Goal: Information Seeking & Learning: Learn about a topic

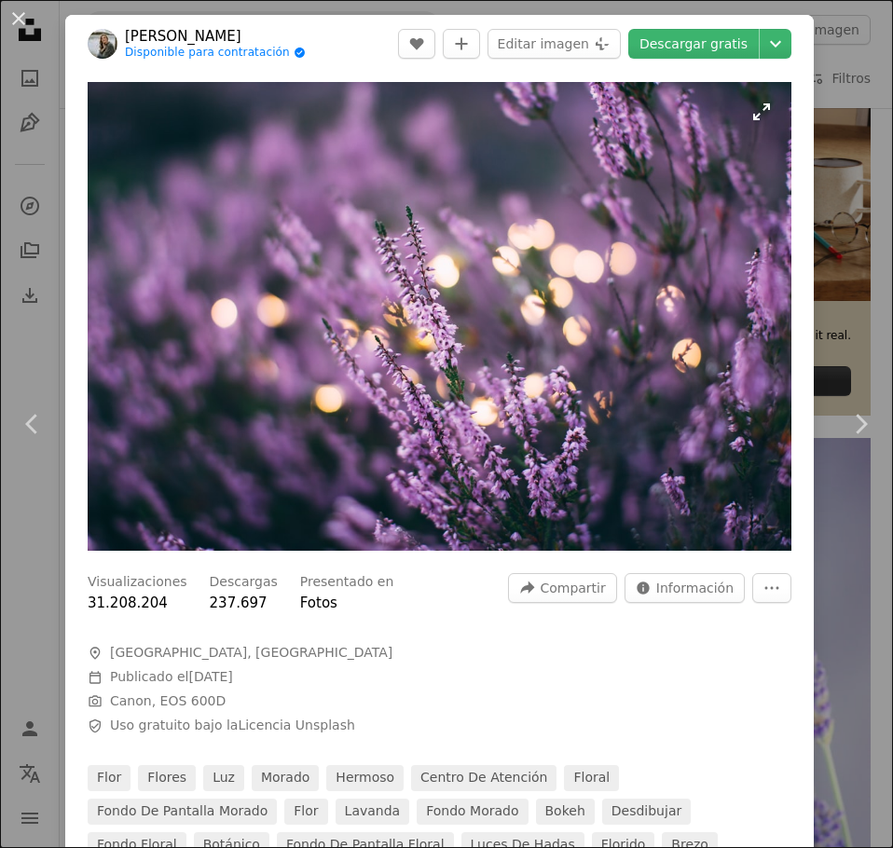
scroll to position [547, 0]
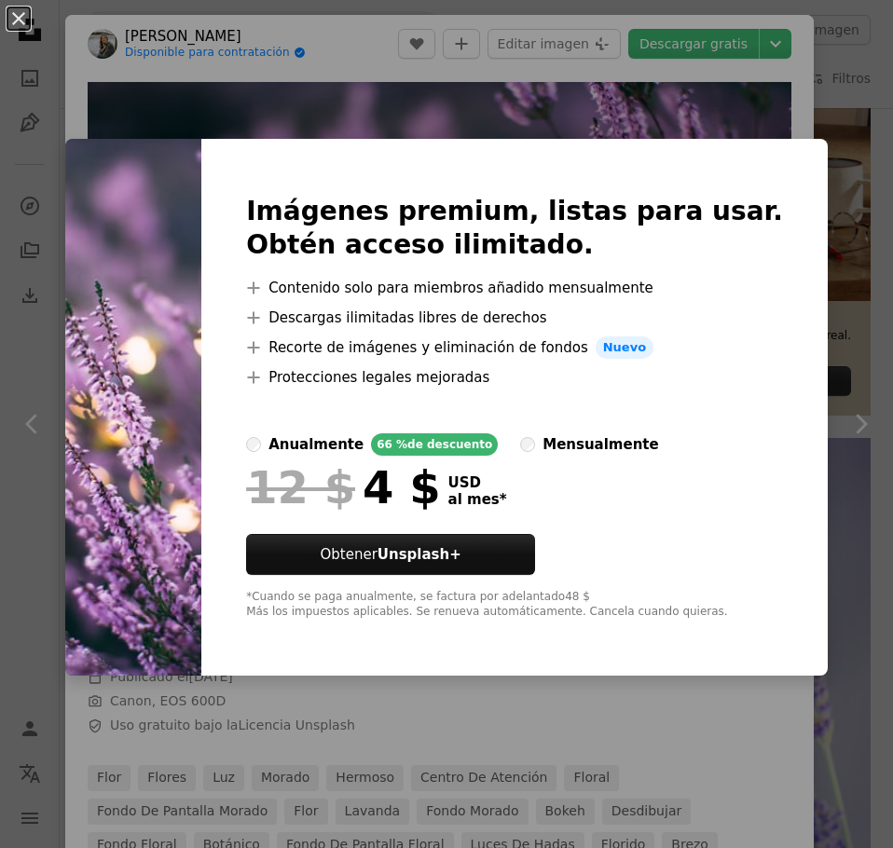
click at [607, 103] on div "An X shape Imágenes premium, listas para usar. Obtén acceso ilimitado. A plus s…" at bounding box center [446, 424] width 893 height 848
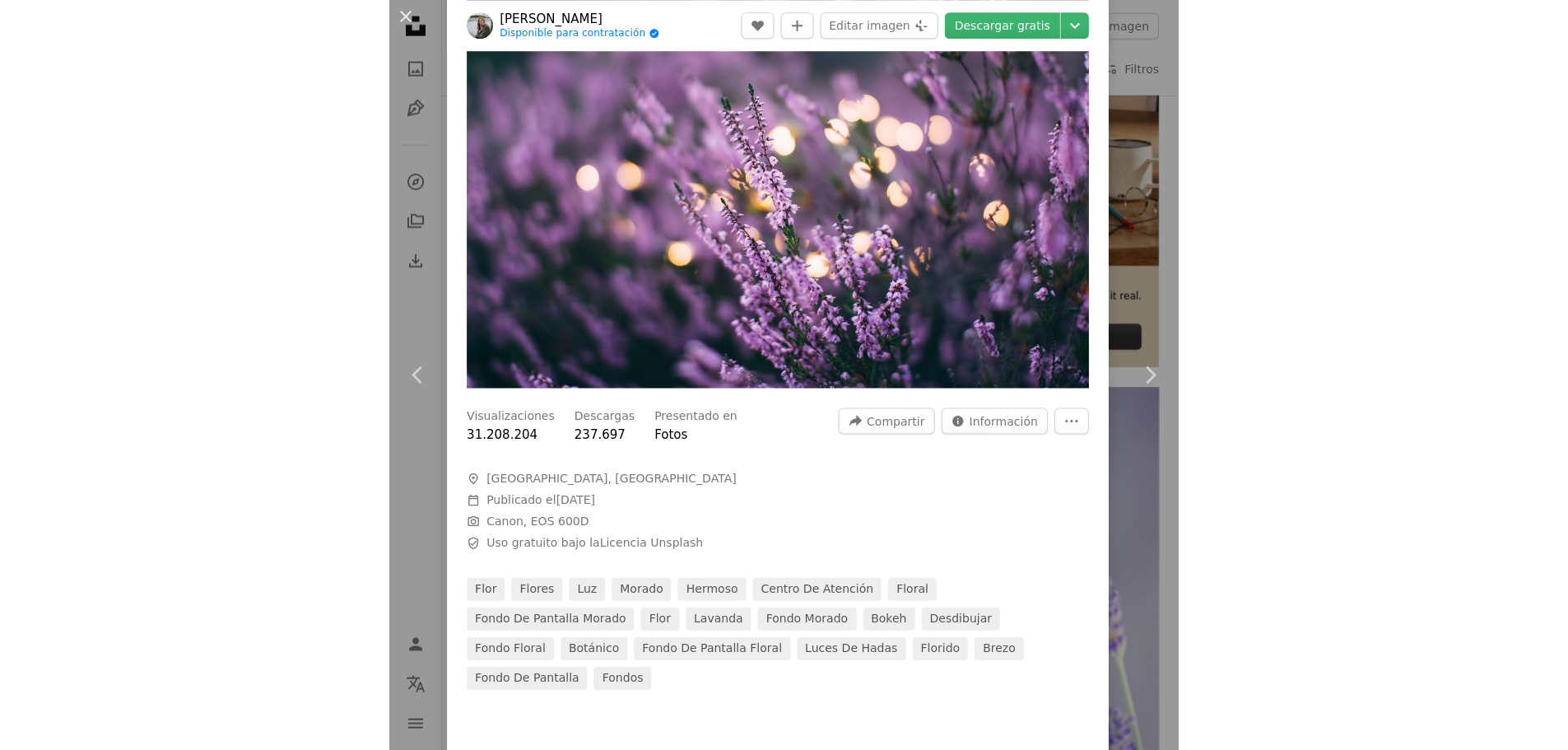
scroll to position [82, 0]
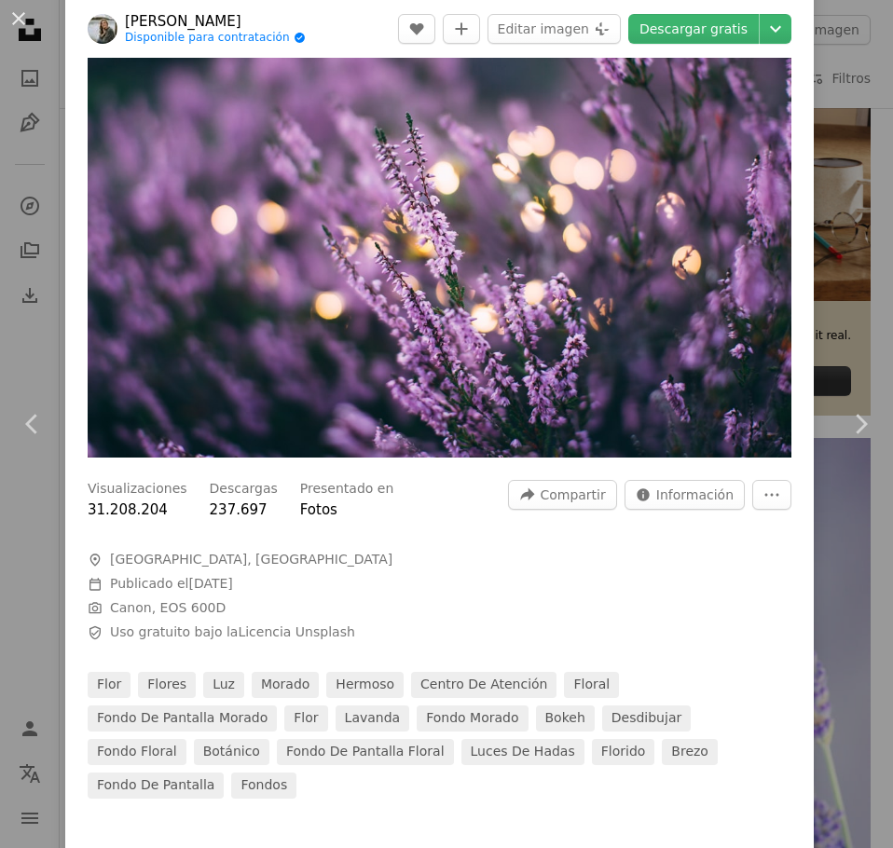
click at [734, 500] on dialog "An X shape Chevron left Chevron right Daiga Ellaby Disponible para contratación…" at bounding box center [446, 424] width 893 height 848
click at [763, 487] on icon "More Actions" at bounding box center [771, 495] width 17 height 17
click at [722, 487] on button "Info icon Información" at bounding box center [684, 495] width 120 height 30
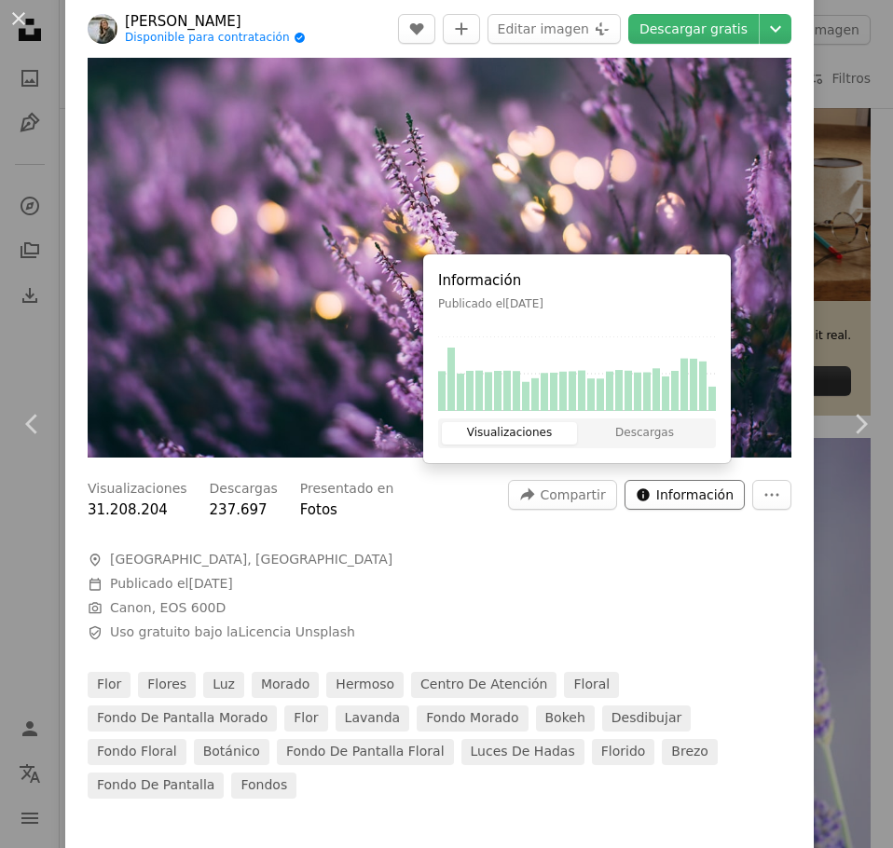
click at [712, 487] on span "Información" at bounding box center [694, 495] width 77 height 28
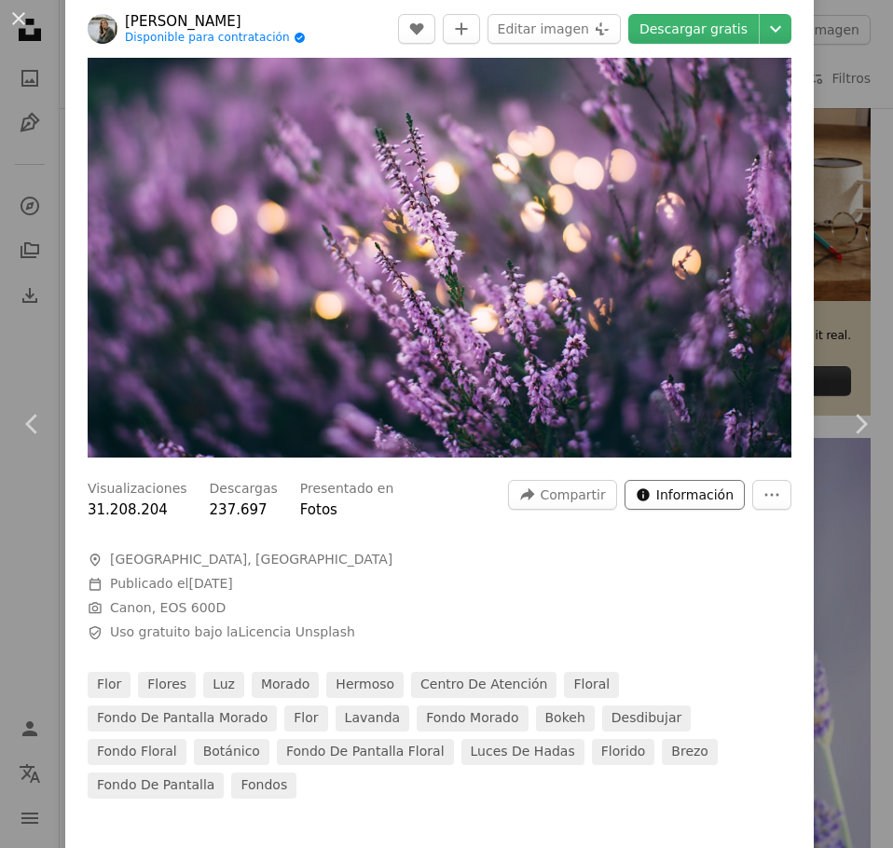
click at [684, 485] on span "Información" at bounding box center [694, 495] width 77 height 28
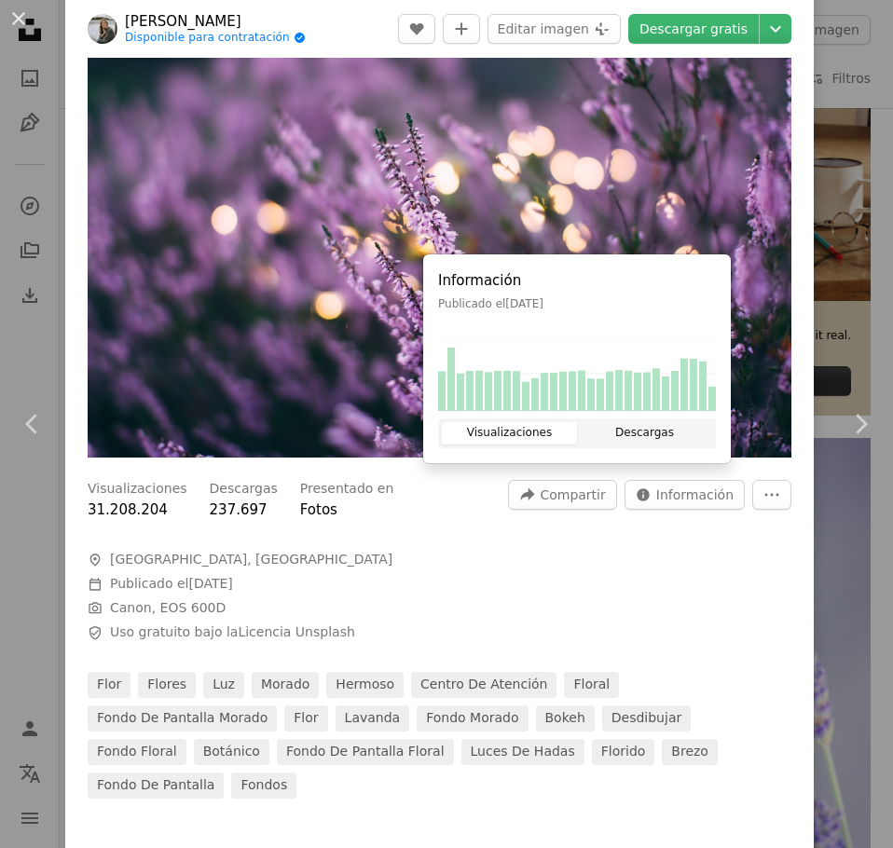
click at [660, 442] on button "Descargas" at bounding box center [644, 433] width 135 height 22
click at [529, 432] on button "Visualizaciones" at bounding box center [509, 433] width 135 height 22
click at [569, 498] on span "Compartir" at bounding box center [572, 495] width 65 height 28
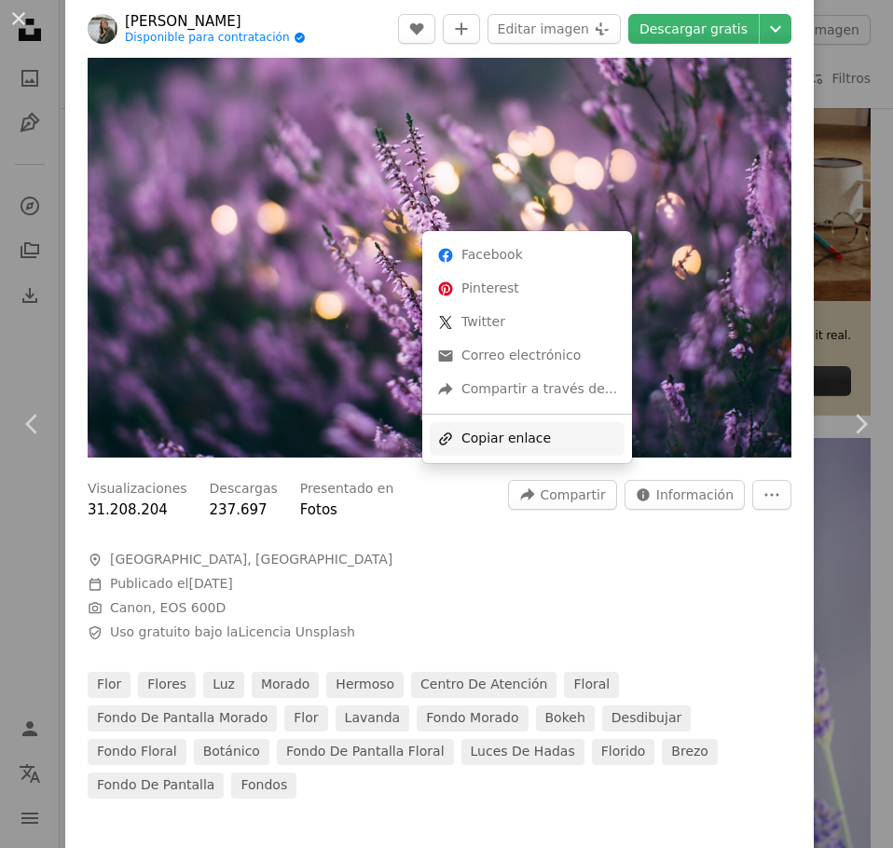
click at [472, 435] on div "A URL sharing icon (chains) Copiar enlace" at bounding box center [527, 439] width 195 height 34
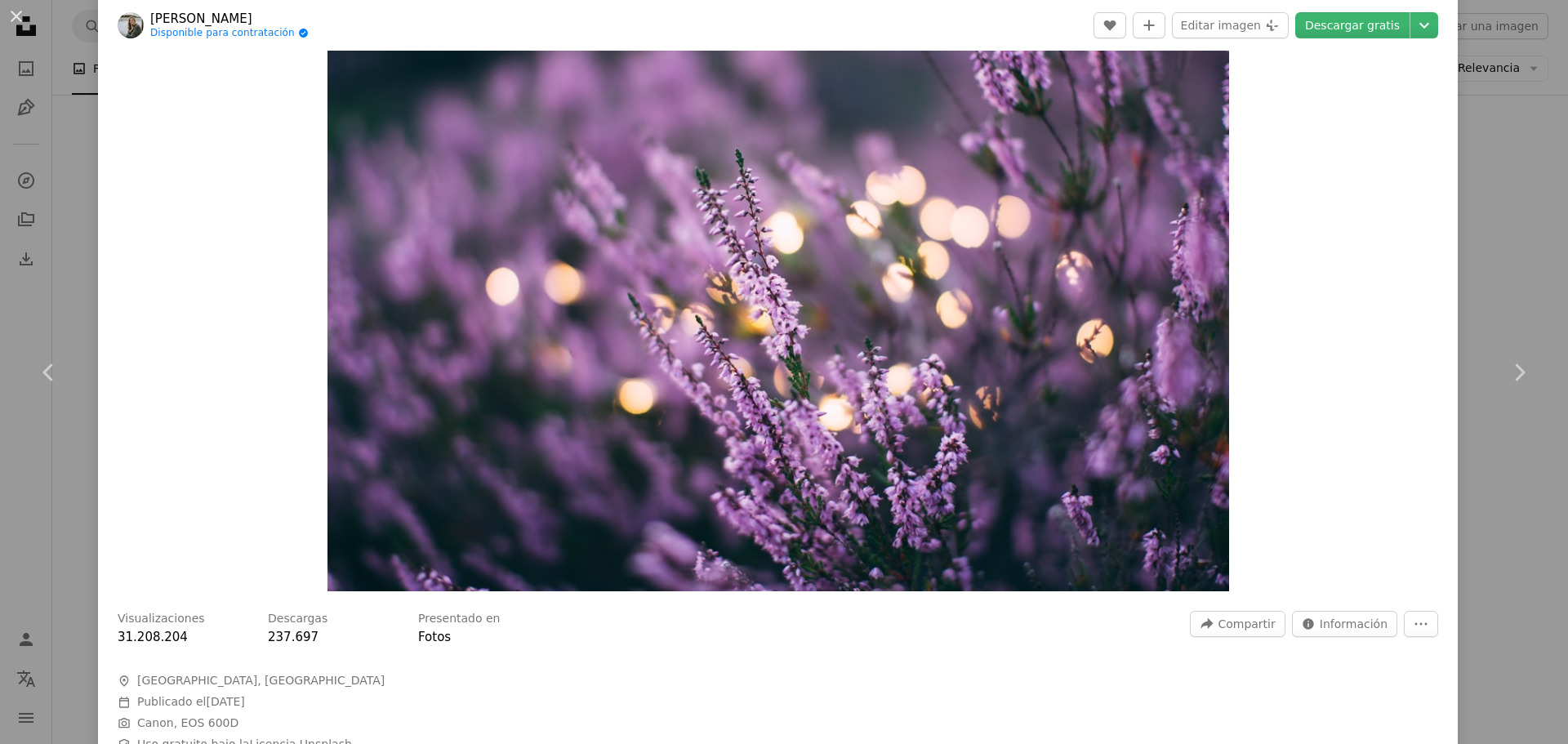
click at [782, 138] on div "An X shape Chevron left Chevron right Daiga Ellaby Disponible para contratación…" at bounding box center [784, 372] width 1568 height 744
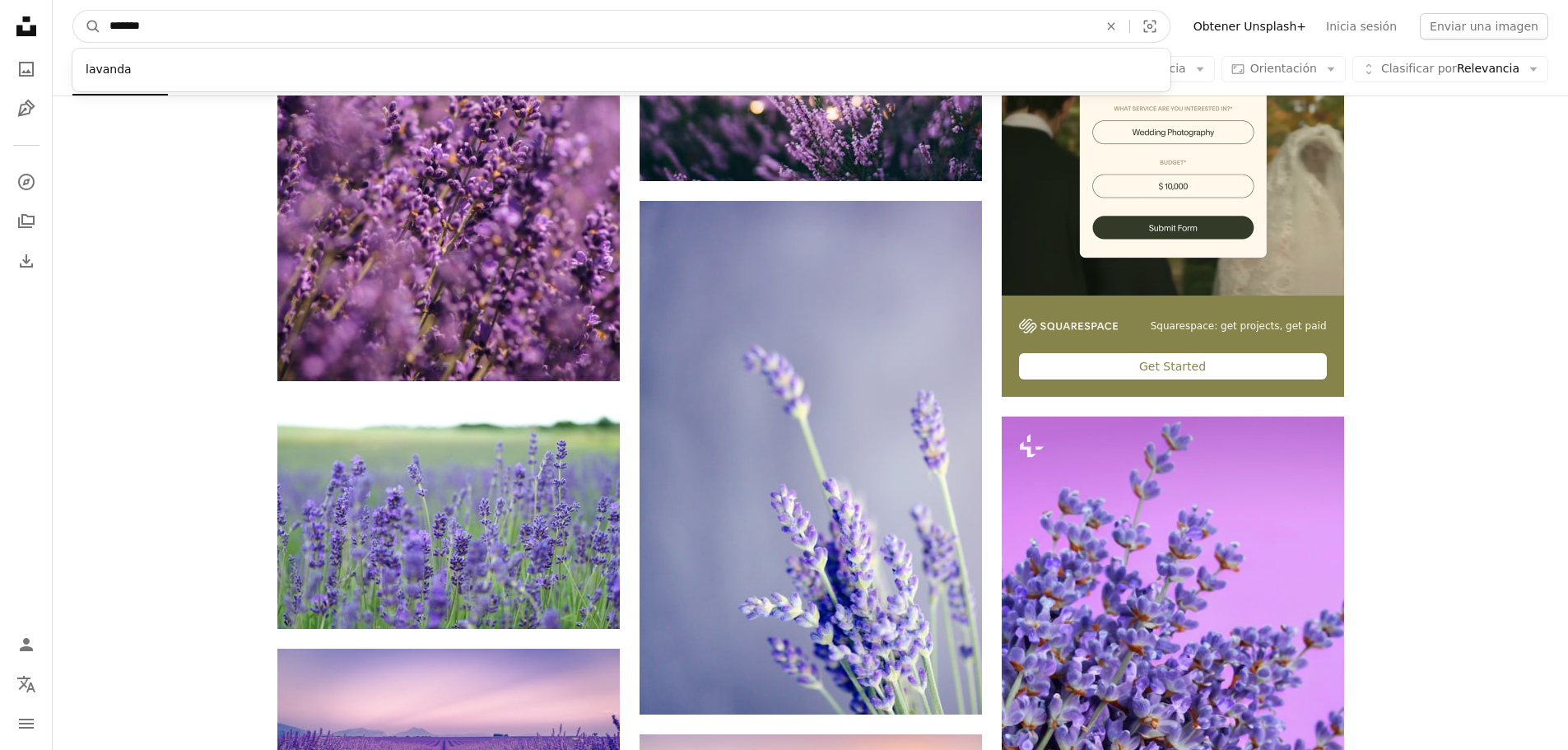
drag, startPoint x: 252, startPoint y: 29, endPoint x: 0, endPoint y: 66, distance: 254.7
type input "*********"
click at [73, 11] on button "A magnifying glass" at bounding box center [87, 26] width 28 height 31
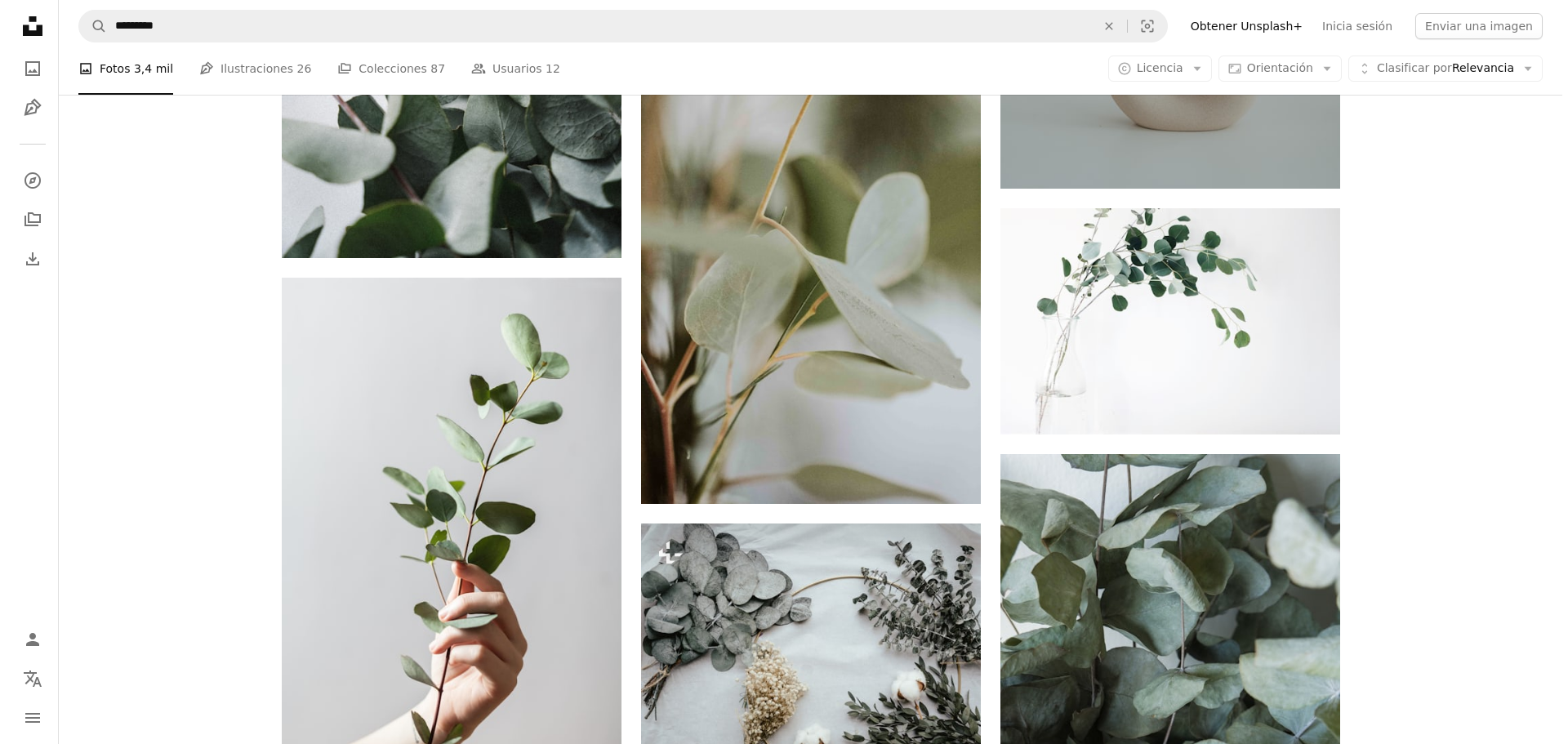
scroll to position [1470, 0]
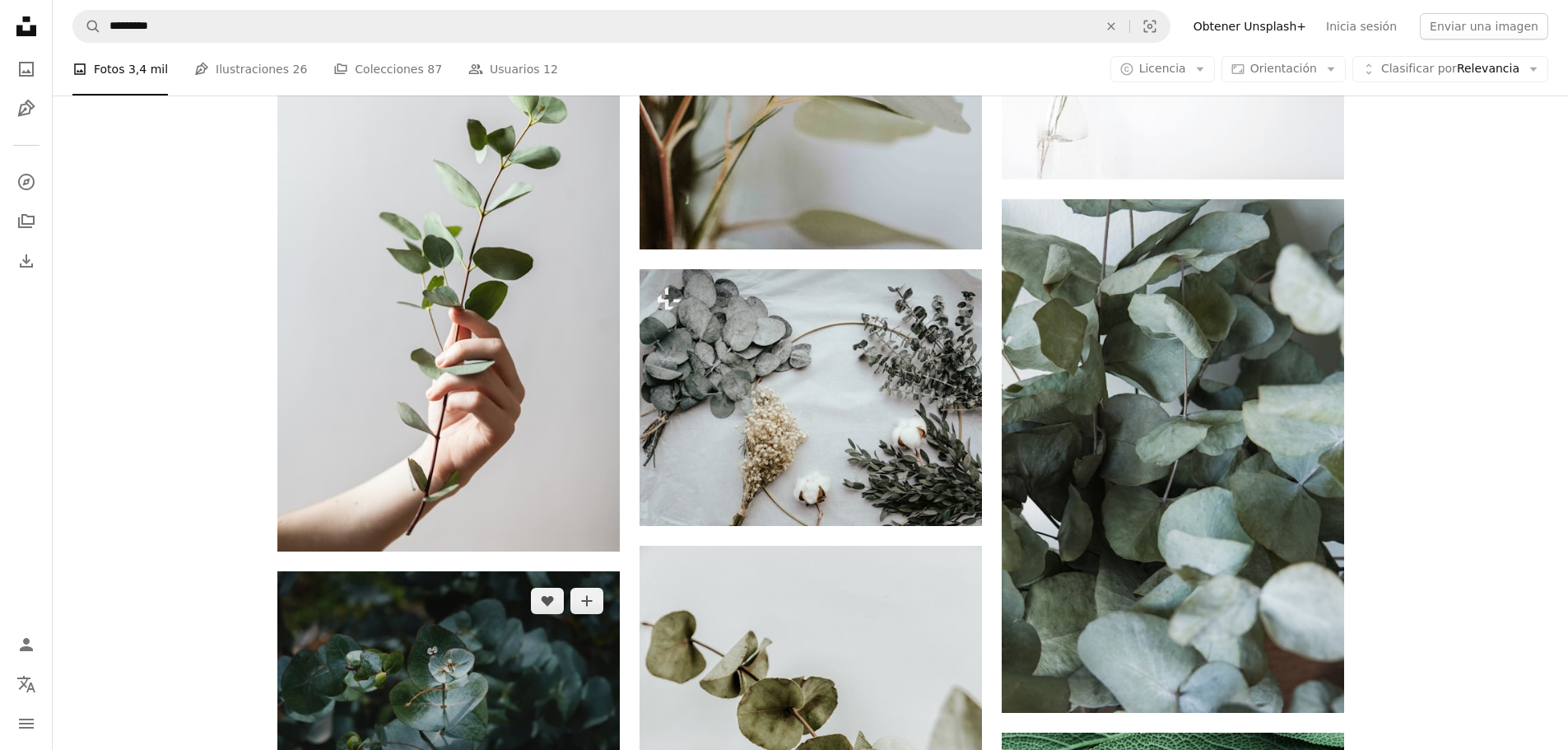
click at [473, 572] on img at bounding box center [449, 686] width 343 height 228
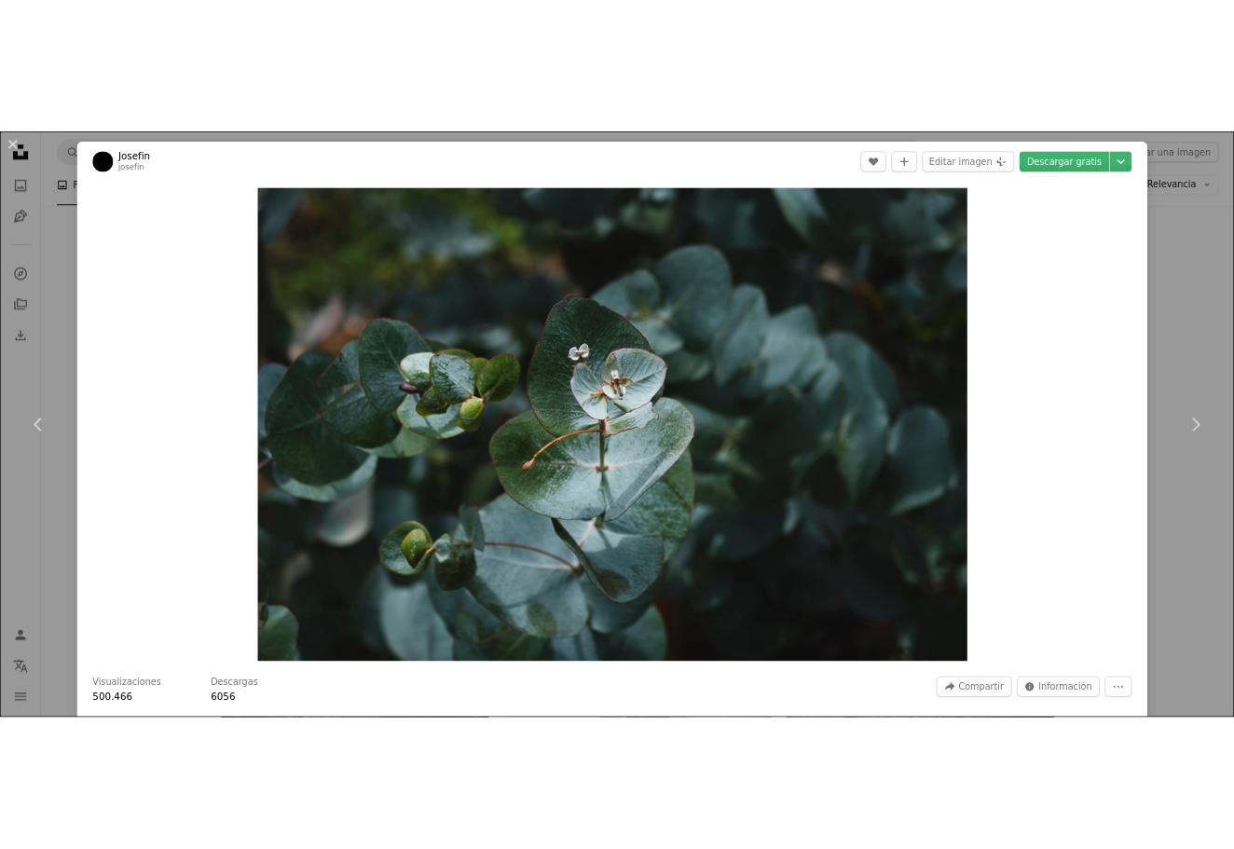
scroll to position [1585, 0]
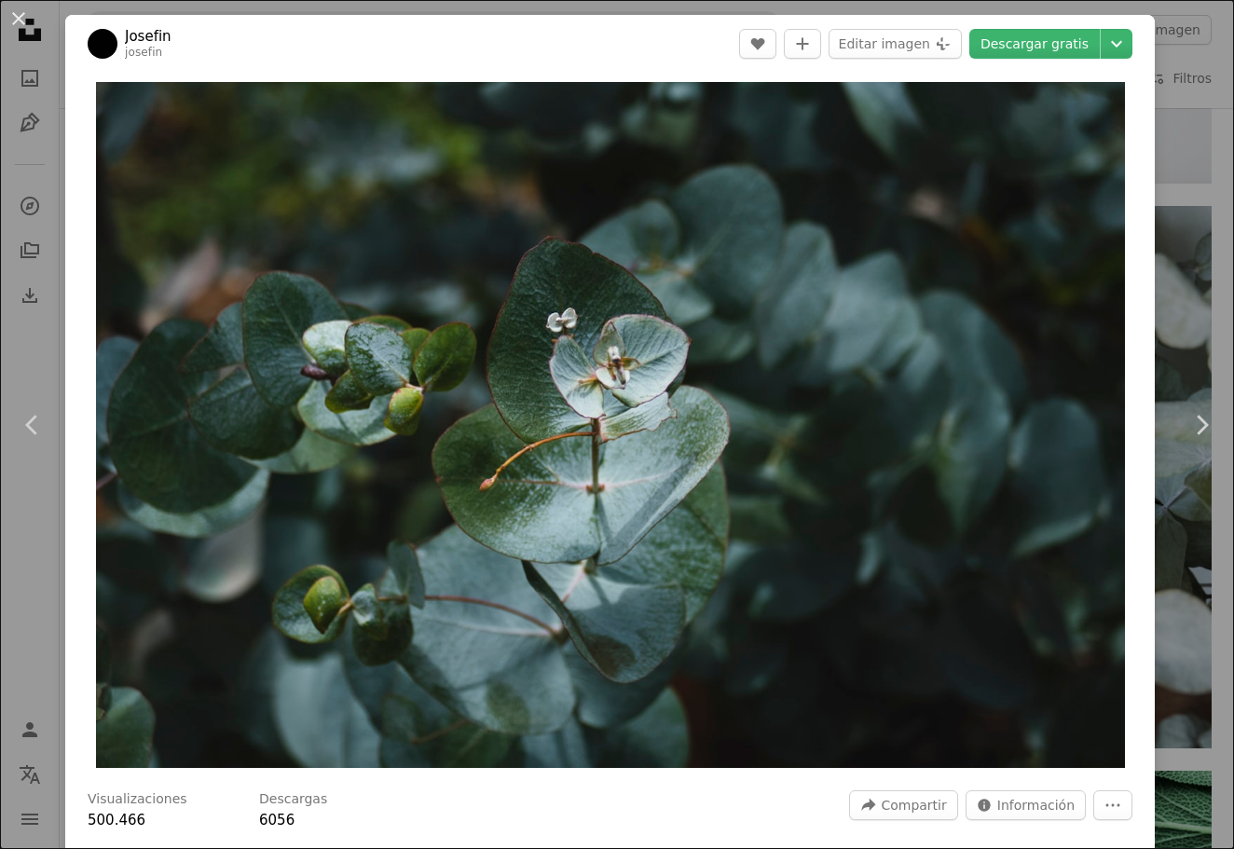
click at [892, 257] on div "An X shape Chevron left Chevron right [PERSON_NAME] A heart A plus sign Editar …" at bounding box center [617, 424] width 1234 height 849
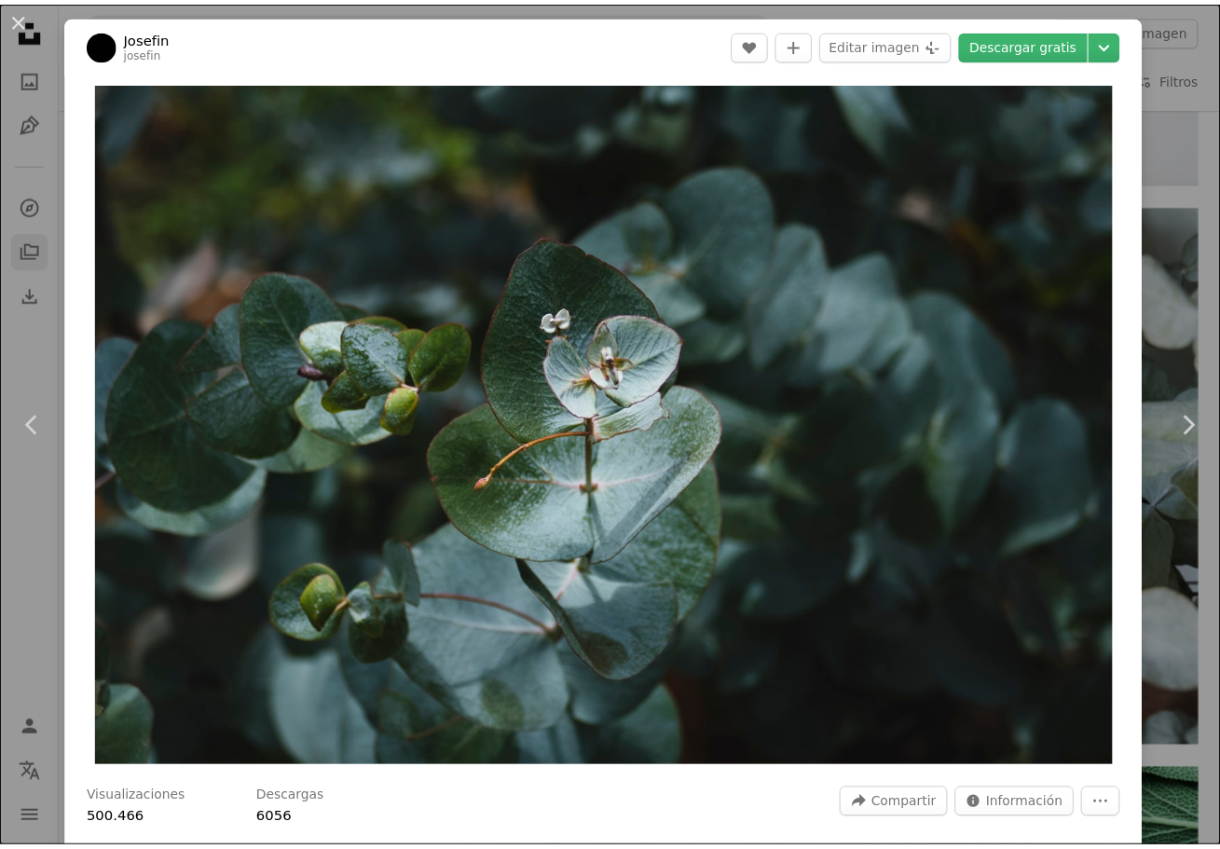
scroll to position [1678, 0]
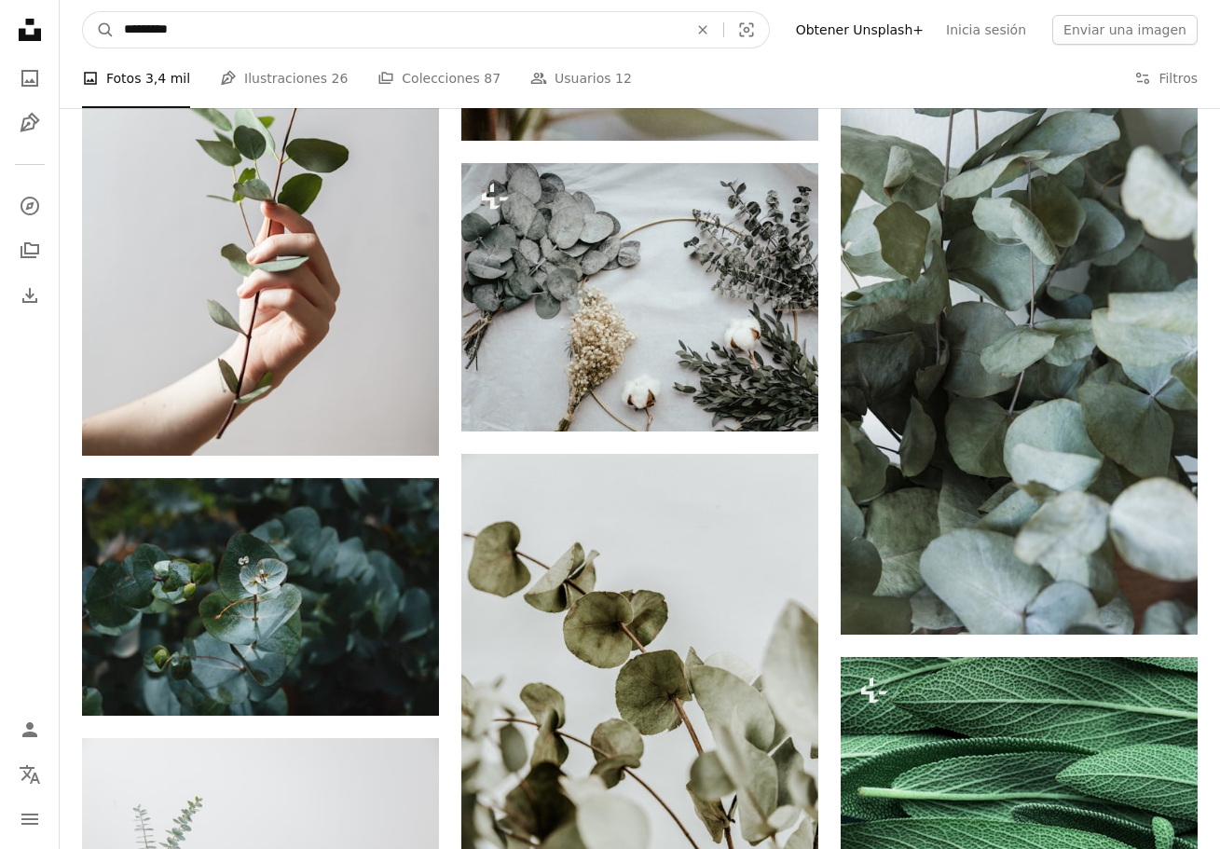
drag, startPoint x: 207, startPoint y: 33, endPoint x: 0, endPoint y: 113, distance: 221.9
click at [0, 113] on div "Unsplash logo Página de inicio de Unsplash A photo Pen Tool A compass A stack o…" at bounding box center [610, 616] width 1220 height 4588
type input "*****"
click at [83, 12] on button "A magnifying glass" at bounding box center [99, 29] width 32 height 35
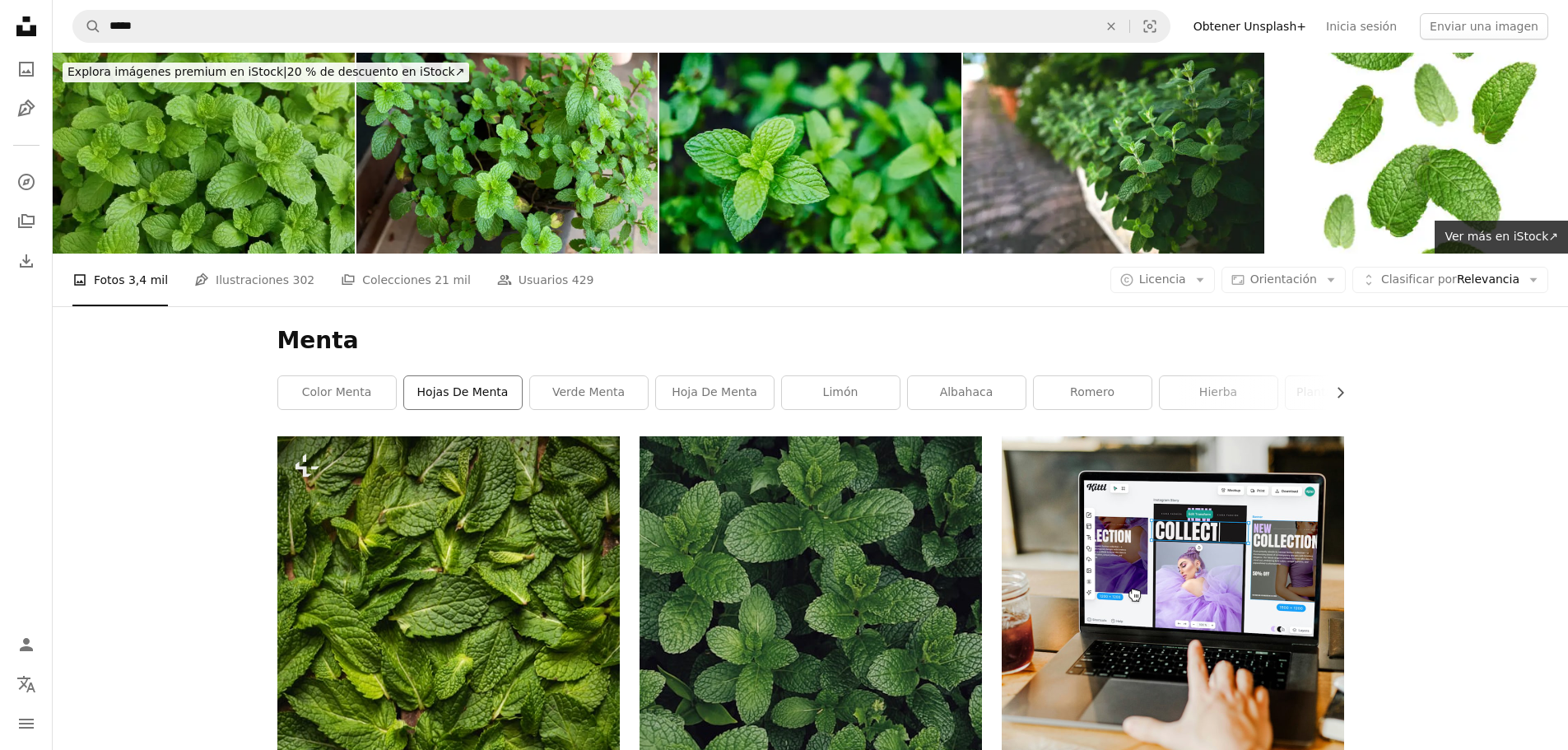
click at [419, 376] on link "hojas de menta" at bounding box center [463, 392] width 117 height 33
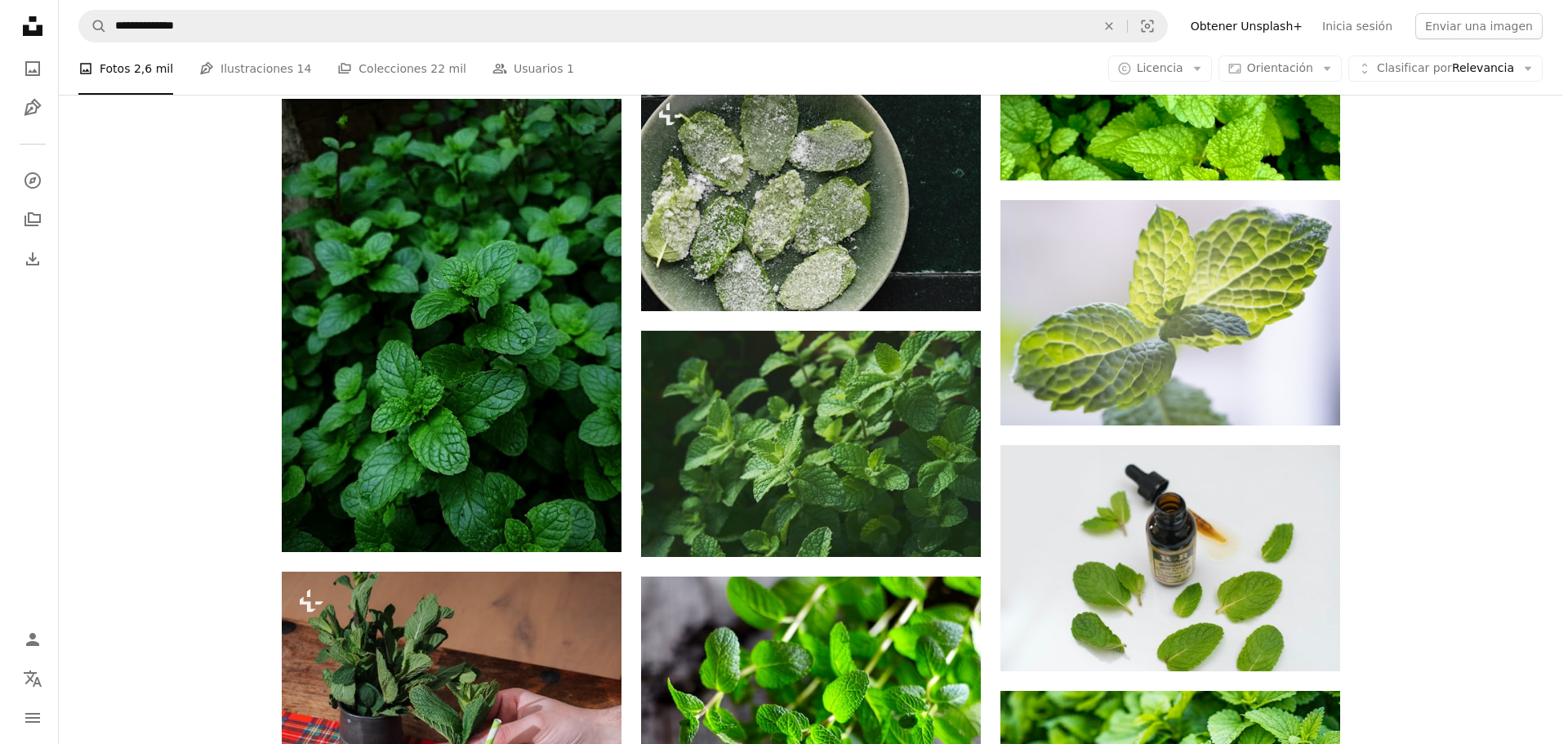
scroll to position [1633, 0]
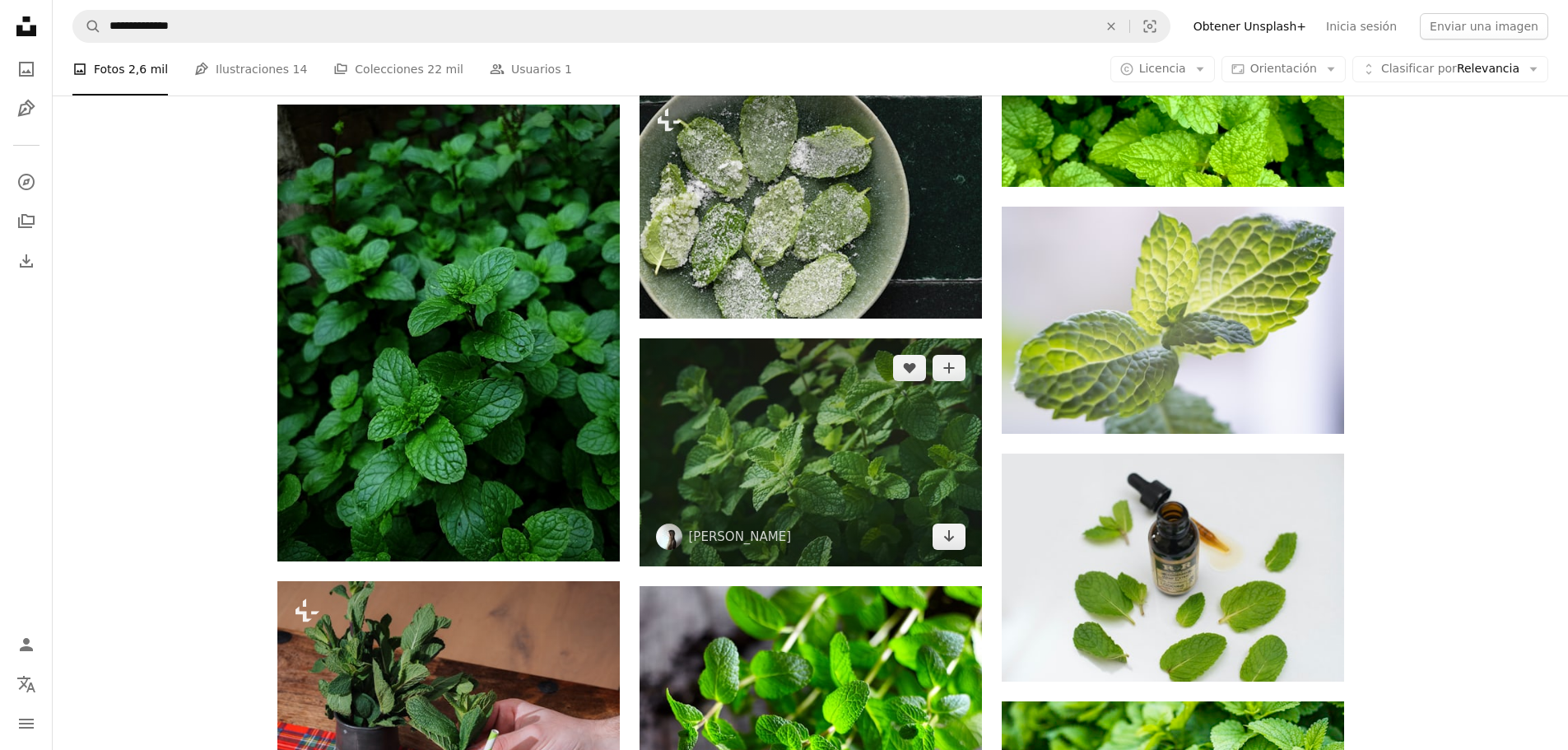
click at [788, 338] on img at bounding box center [811, 452] width 343 height 228
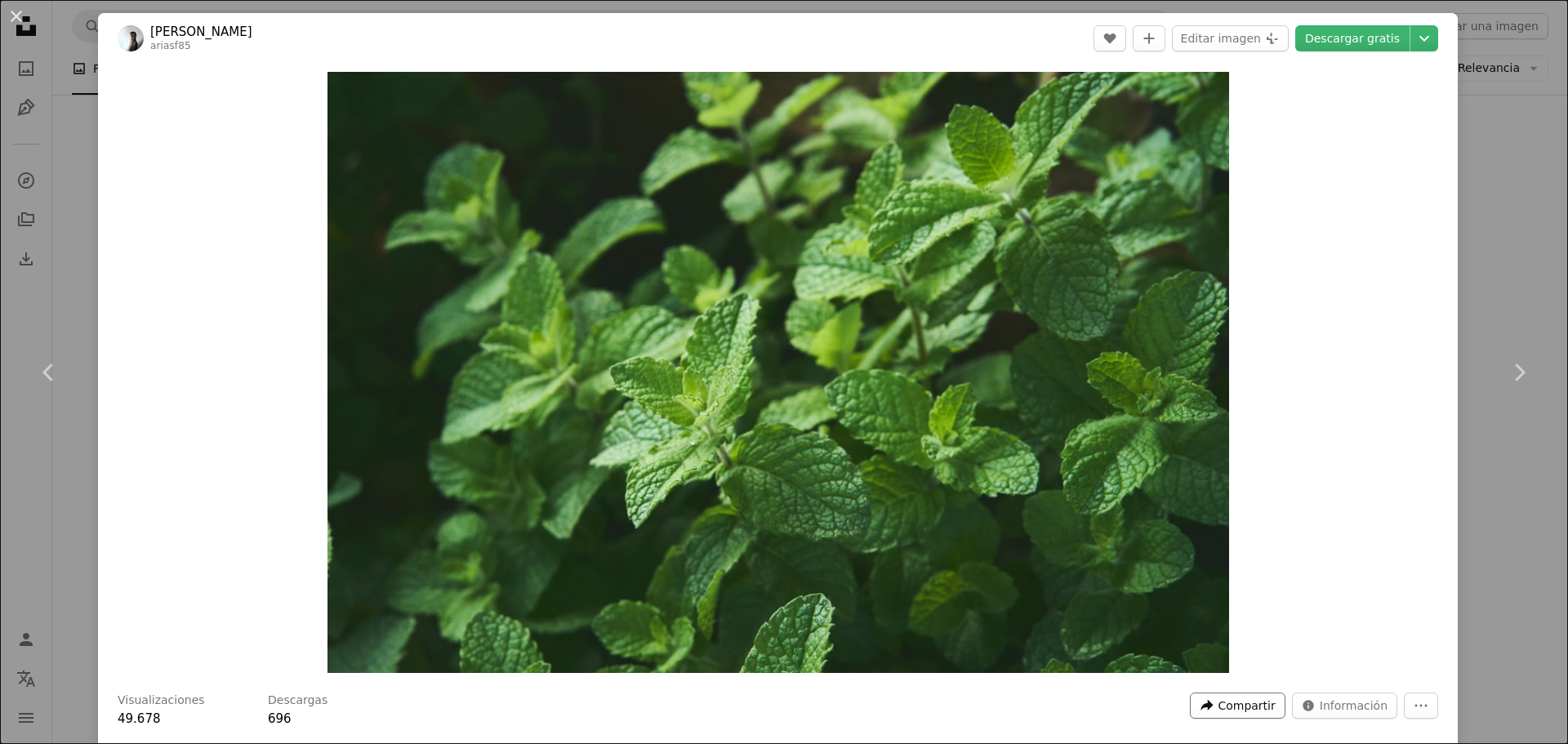
click at [782, 712] on span "Compartir" at bounding box center [1246, 705] width 57 height 25
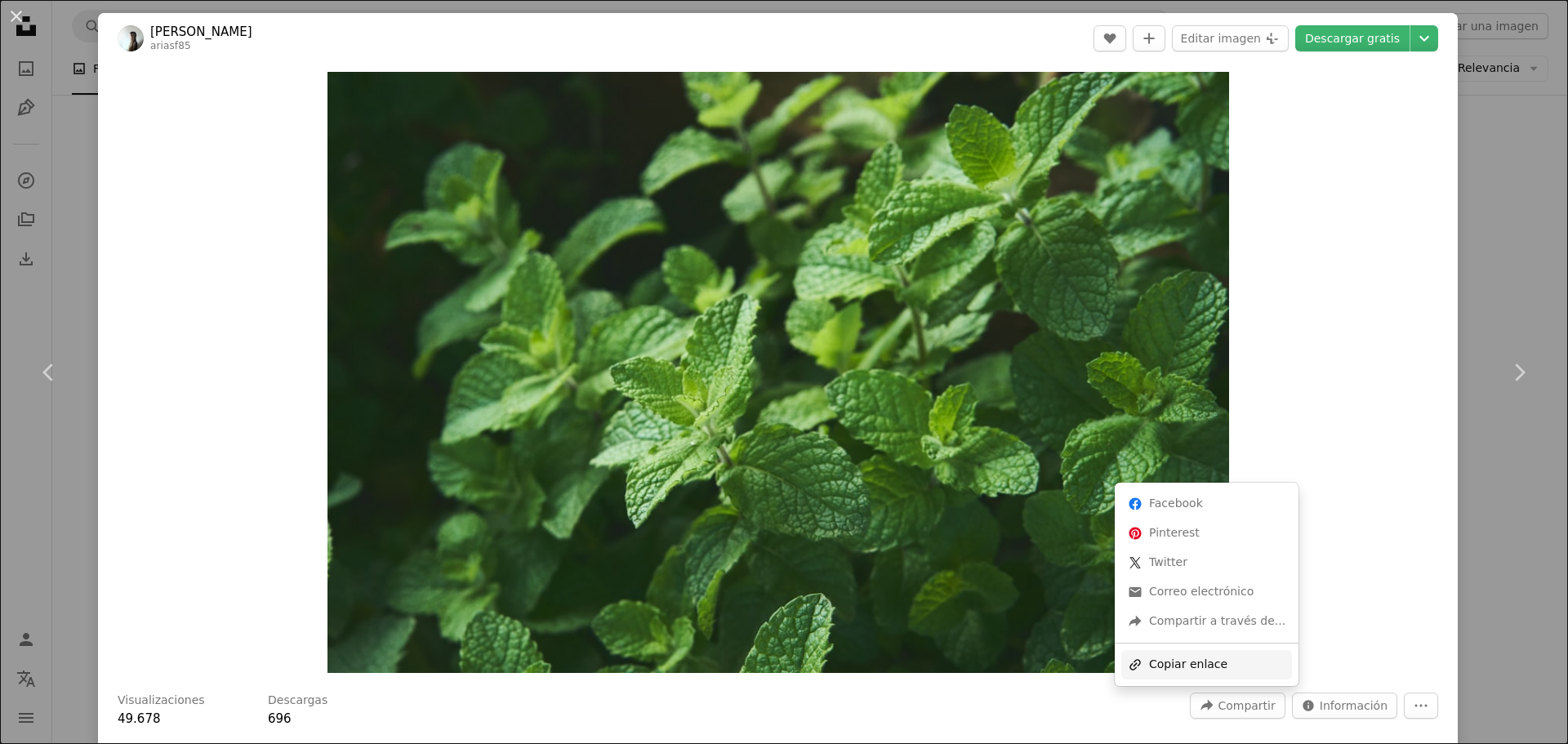
click at [782, 671] on div "A URL sharing icon (chains) Copiar enlace" at bounding box center [1207, 665] width 171 height 30
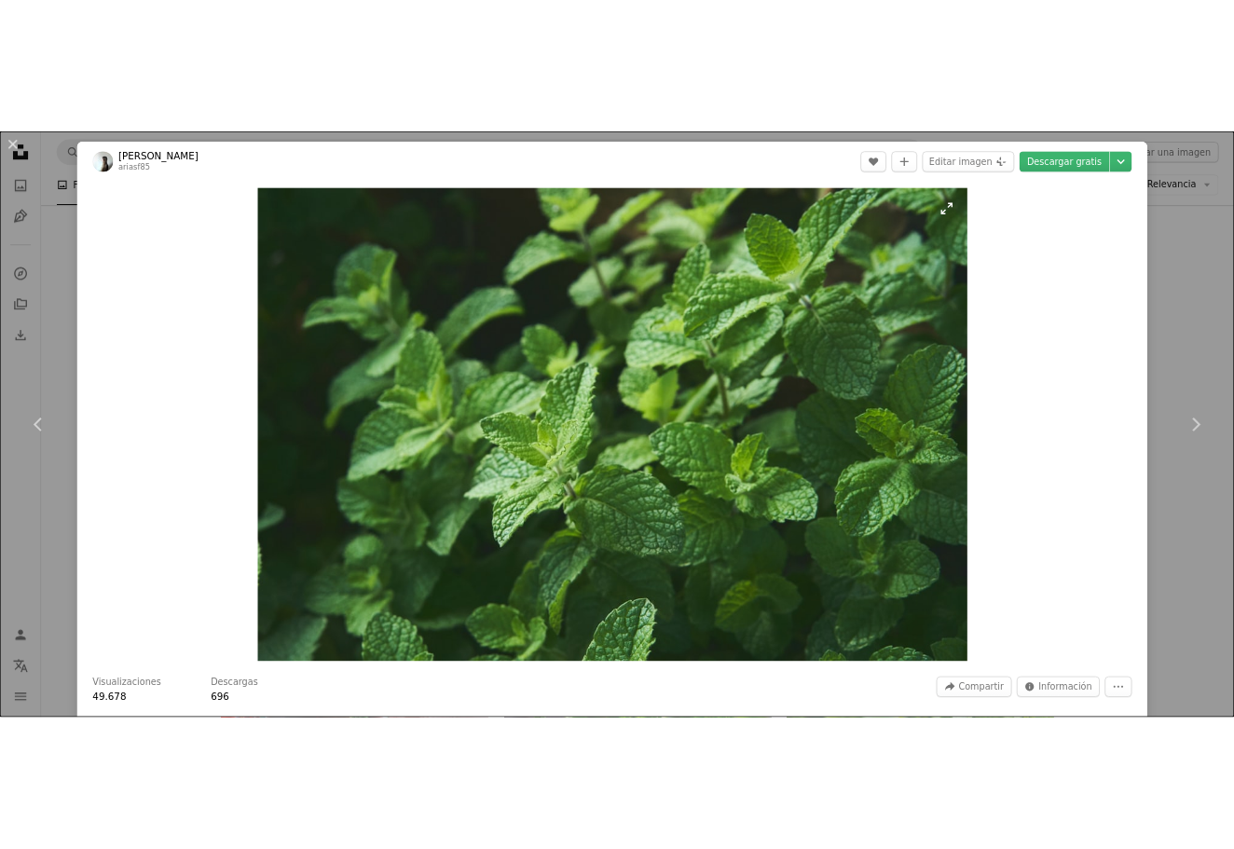
scroll to position [1751, 0]
